Goal: Task Accomplishment & Management: Use online tool/utility

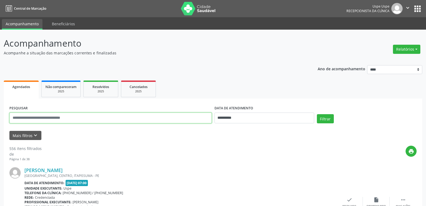
click at [88, 120] on input "text" at bounding box center [110, 117] width 202 height 11
type input "**********"
click at [317, 114] on button "Filtrar" at bounding box center [325, 118] width 17 height 9
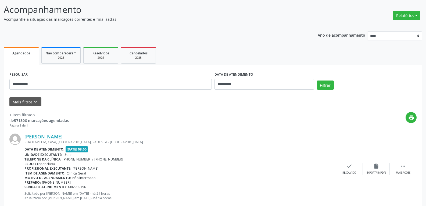
scroll to position [0, 0]
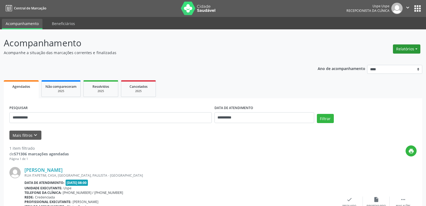
click at [406, 47] on button "Relatórios" at bounding box center [406, 48] width 27 height 9
click at [381, 60] on link "Agendamentos" at bounding box center [392, 61] width 58 height 8
select select "*"
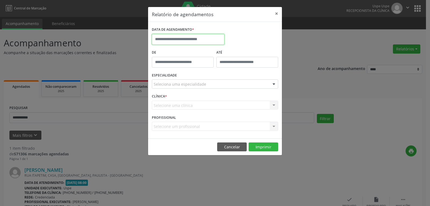
click at [195, 40] on input "text" at bounding box center [188, 39] width 73 height 11
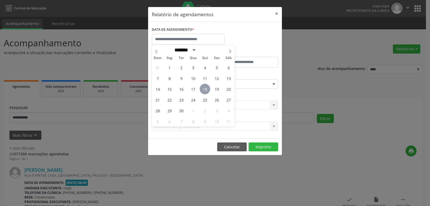
click at [205, 90] on span "18" at bounding box center [205, 89] width 10 height 10
type input "**********"
click at [205, 90] on span "18" at bounding box center [205, 89] width 10 height 10
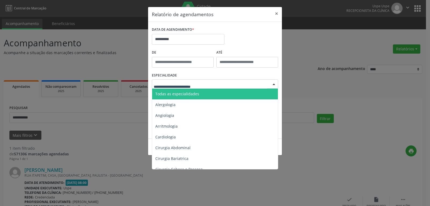
click at [273, 82] on div at bounding box center [274, 84] width 8 height 9
click at [172, 81] on div at bounding box center [215, 83] width 126 height 9
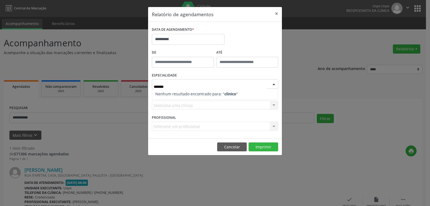
type input "******"
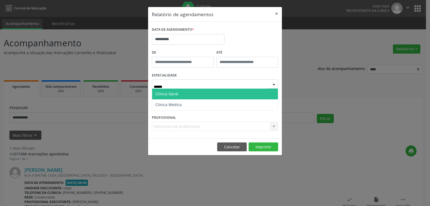
click at [177, 93] on span "Clinica Geral" at bounding box center [166, 93] width 23 height 5
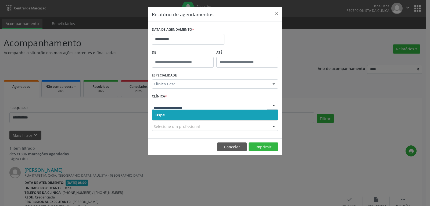
click at [186, 116] on span "Uspe" at bounding box center [215, 114] width 126 height 11
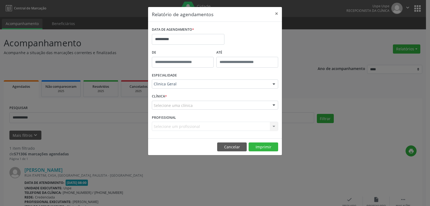
click at [211, 124] on div "Selecione um profissional Nenhum resultado encontrado para: " " Não há nenhuma …" at bounding box center [215, 125] width 126 height 9
click at [211, 126] on div "Selecione um profissional Nenhum resultado encontrado para: " " Não há nenhuma …" at bounding box center [215, 125] width 126 height 9
click at [230, 105] on div "Selecione uma clínica" at bounding box center [215, 105] width 126 height 9
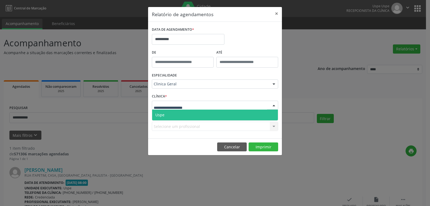
click at [190, 114] on span "Uspe" at bounding box center [215, 114] width 126 height 11
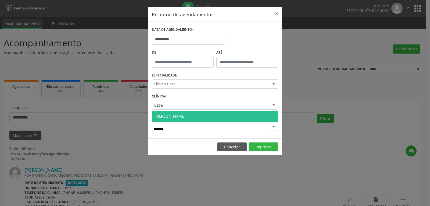
type input "*******"
click at [185, 115] on span "[PERSON_NAME]" at bounding box center [170, 115] width 30 height 5
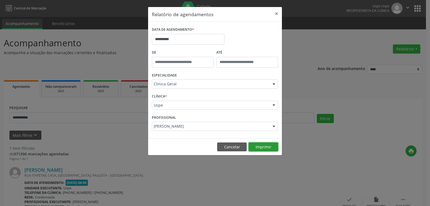
click at [268, 147] on button "Imprimir" at bounding box center [264, 146] width 30 height 9
click at [233, 146] on button "Cancelar" at bounding box center [232, 146] width 30 height 9
